Goal: Information Seeking & Learning: Learn about a topic

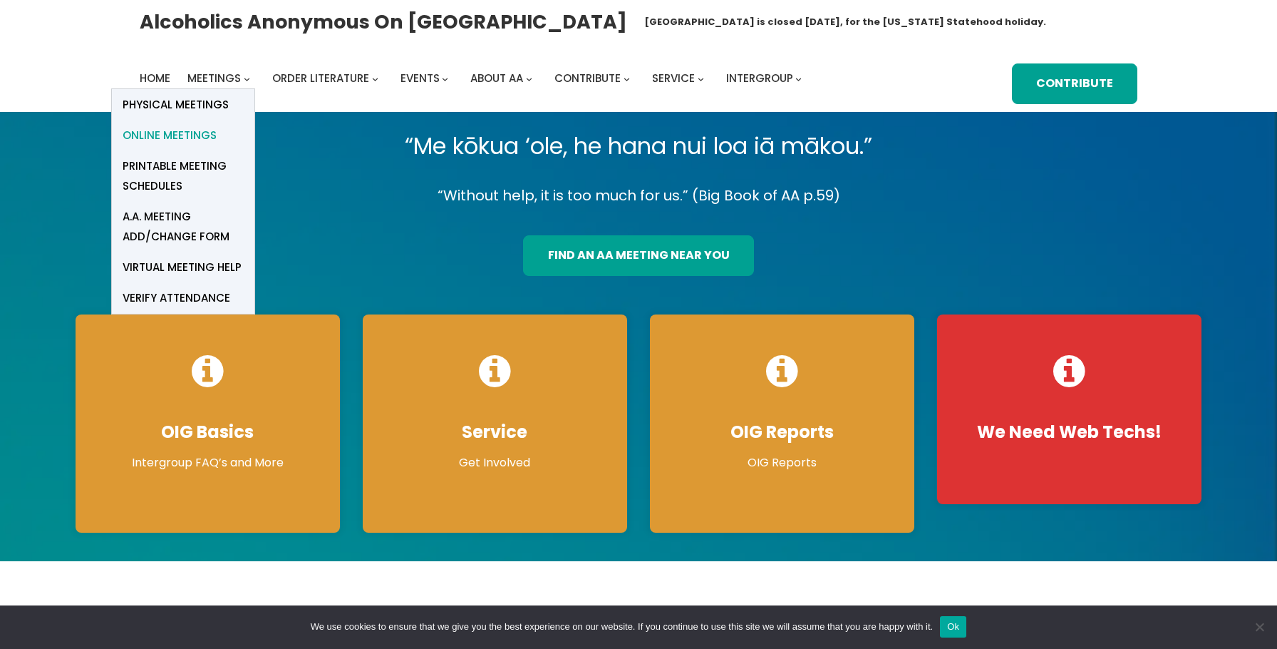
click at [192, 137] on span "Online Meetings" at bounding box center [170, 135] width 94 height 20
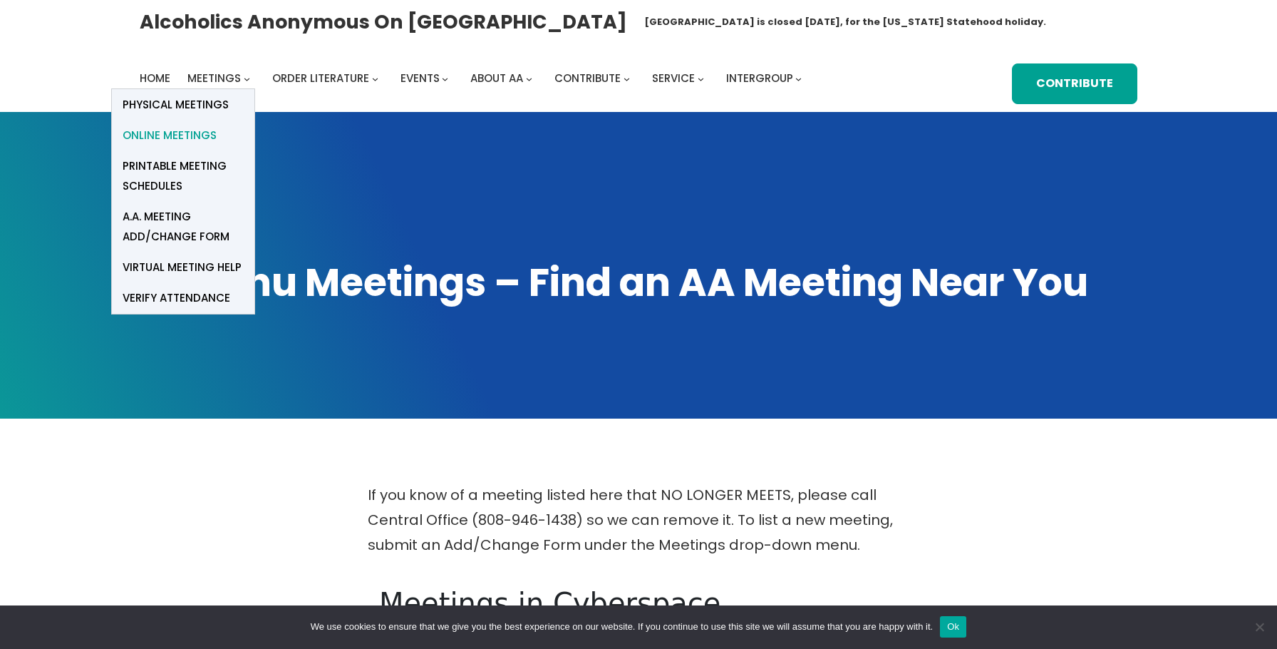
click at [197, 133] on span "Online Meetings" at bounding box center [170, 135] width 94 height 20
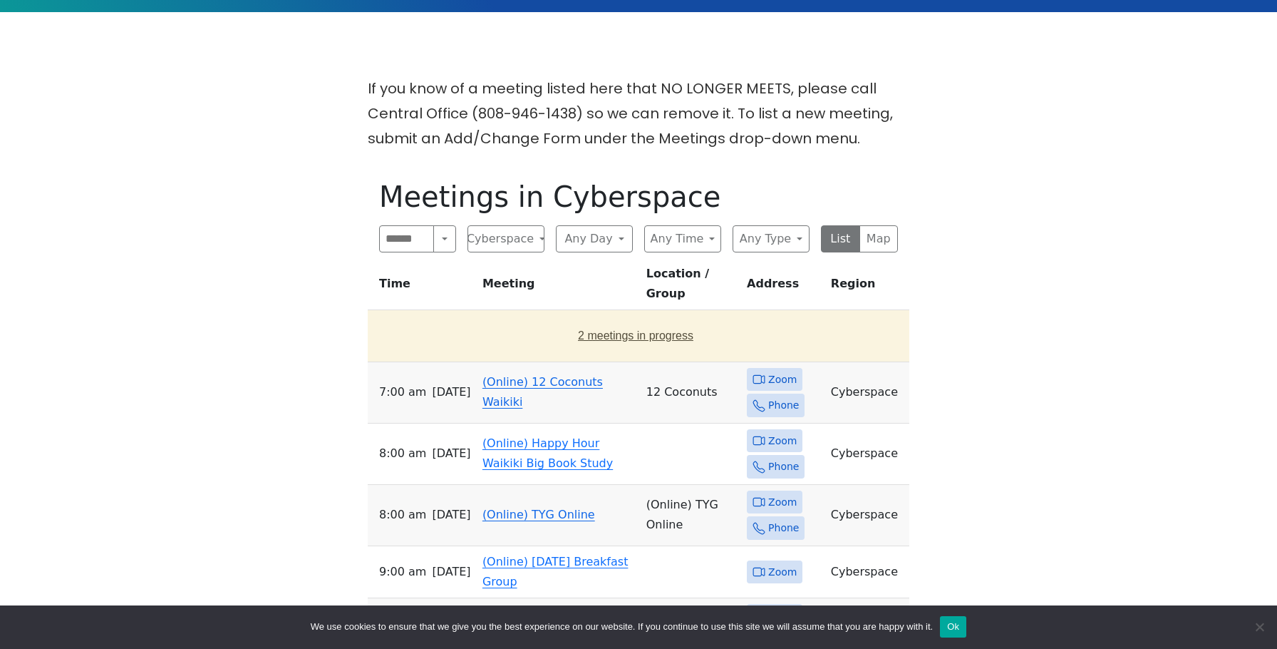
scroll to position [414, 0]
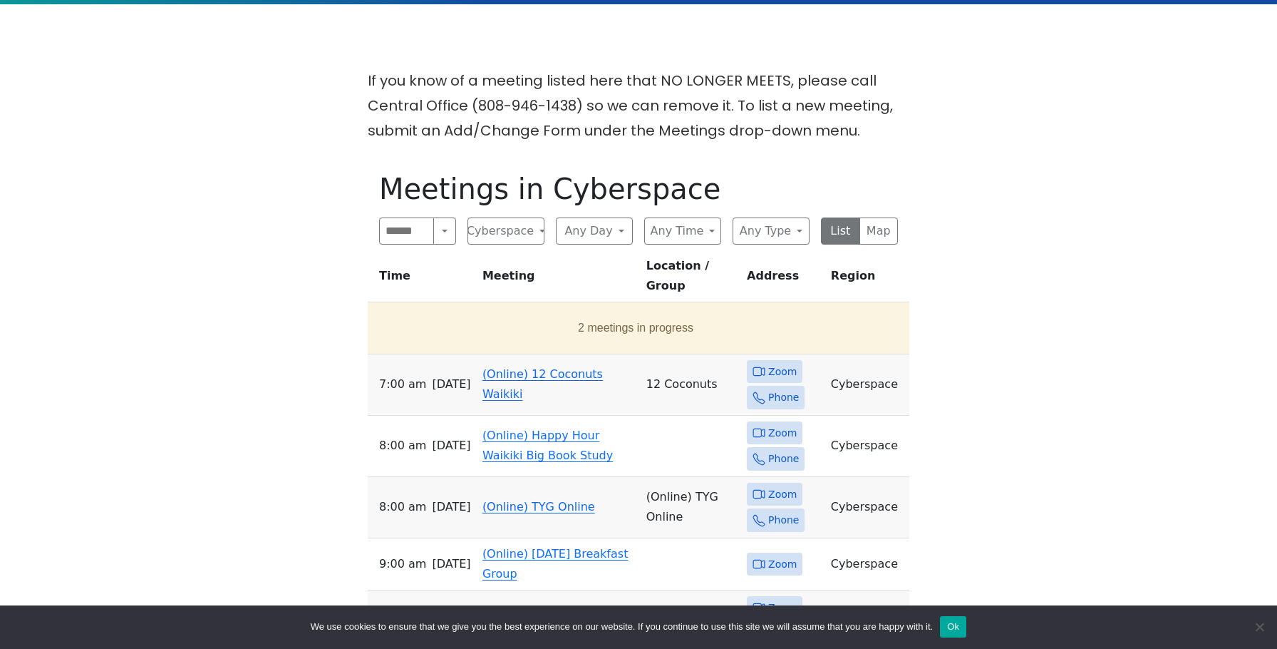
click at [524, 367] on link "(Online) 12 Coconuts Waikiki" at bounding box center [542, 383] width 120 height 33
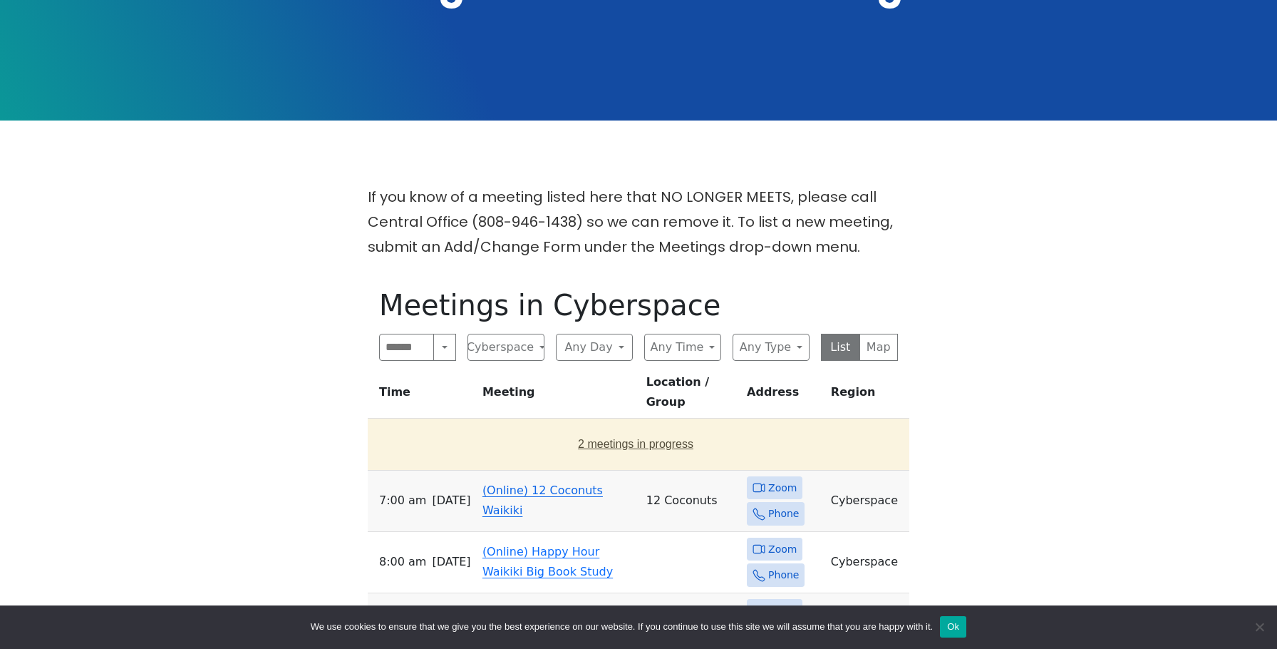
scroll to position [311, 0]
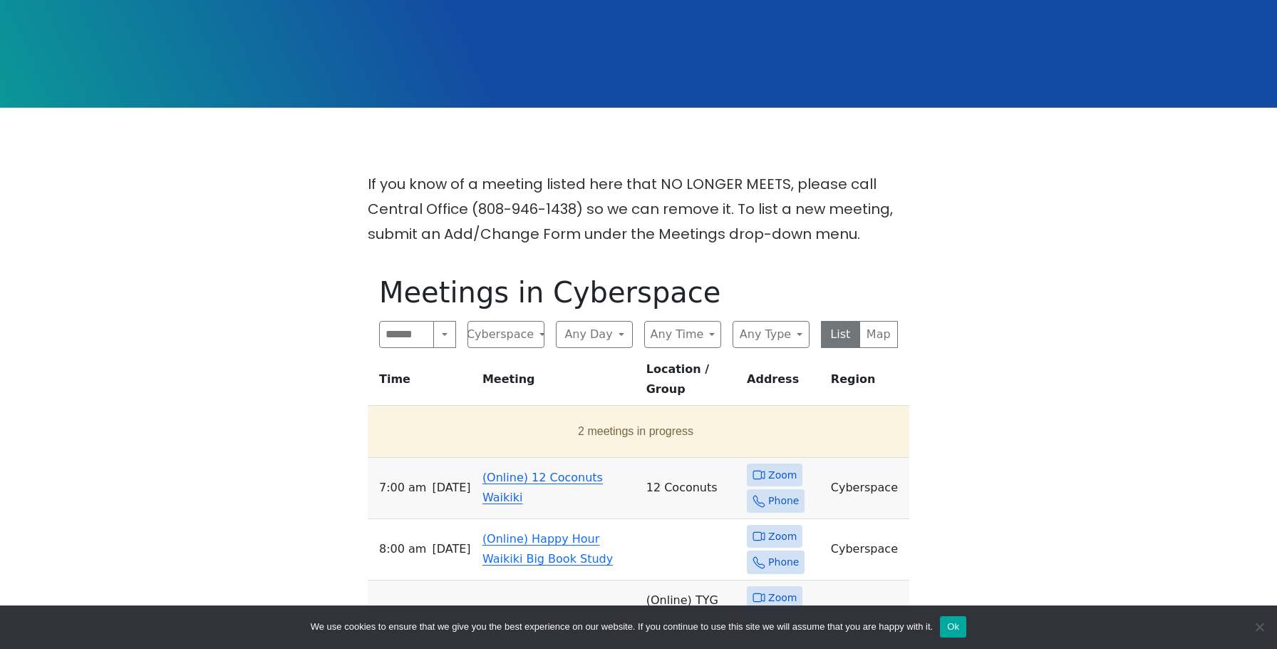
click at [510, 470] on link "(Online) 12 Coconuts Waikiki" at bounding box center [542, 486] width 120 height 33
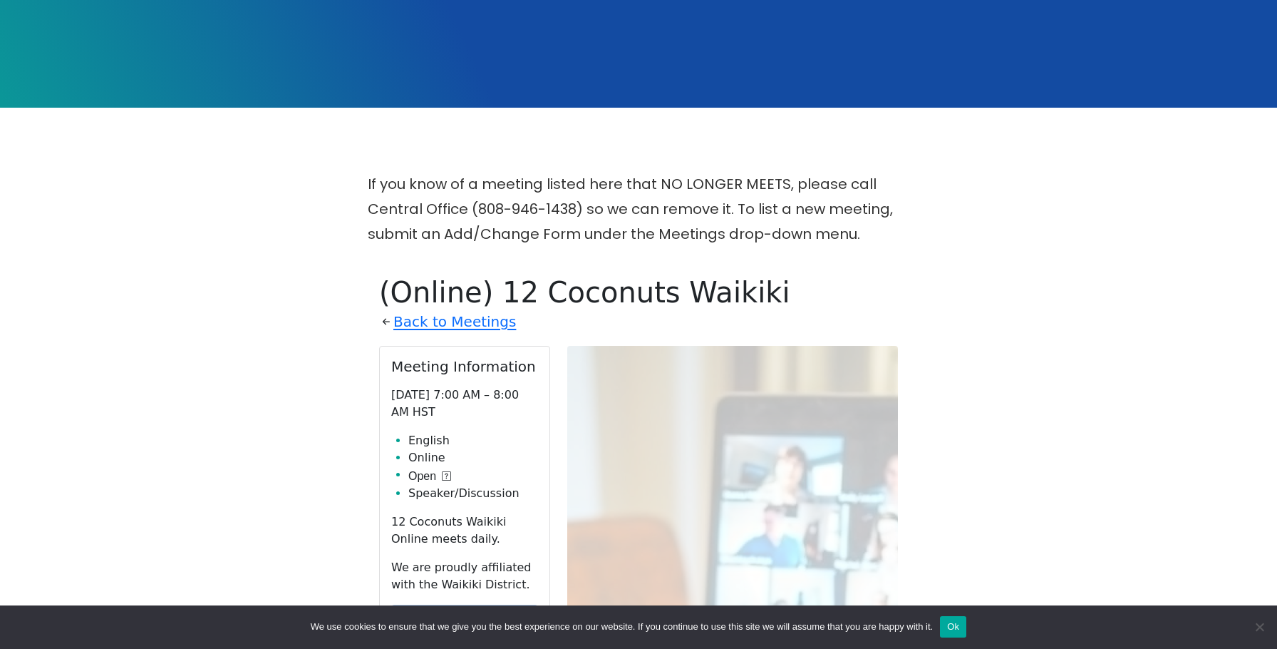
scroll to position [574, 0]
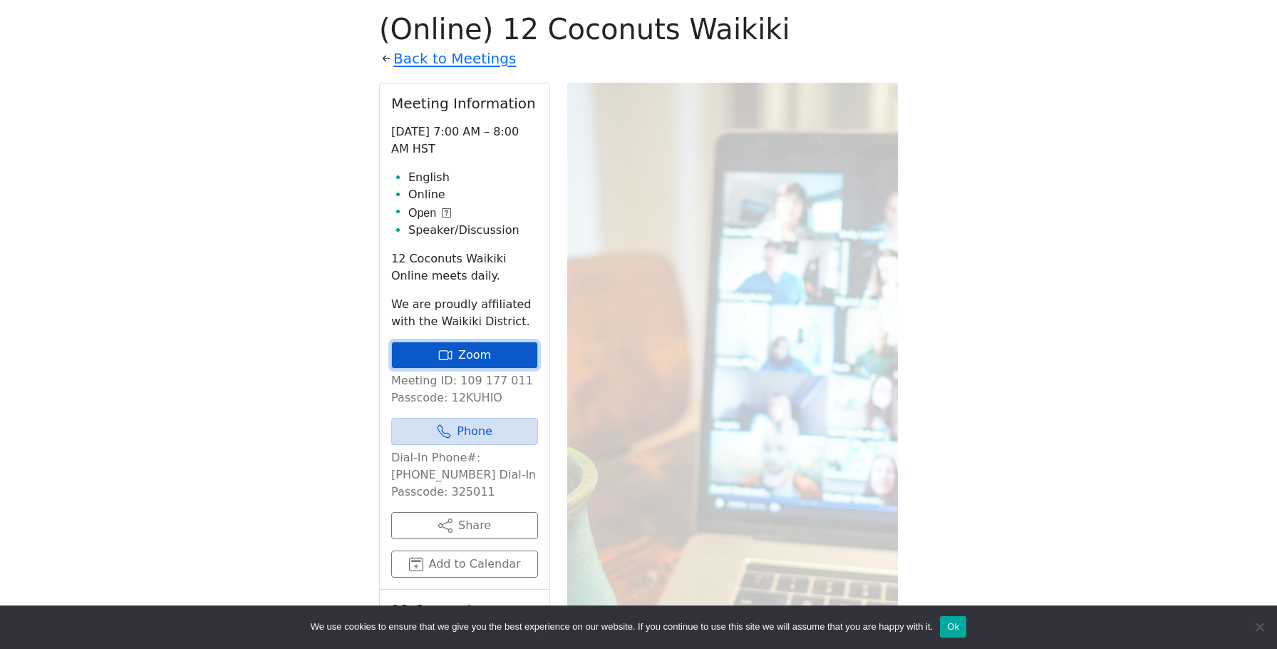
click at [455, 351] on link "Zoom" at bounding box center [464, 354] width 147 height 27
